Goal: Task Accomplishment & Management: Complete application form

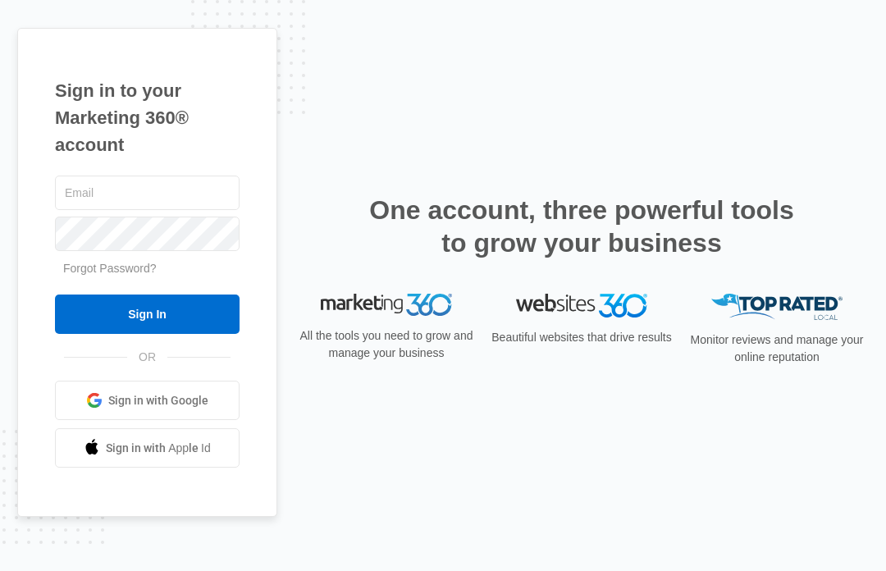
click at [108, 418] on link "Sign in with Google" at bounding box center [147, 400] width 185 height 39
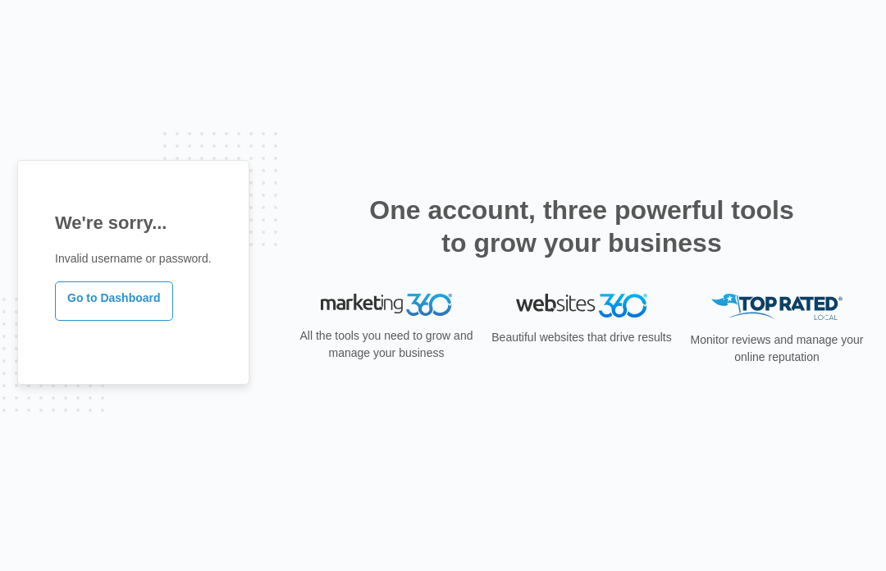
click at [85, 314] on link "Go to Dashboard" at bounding box center [114, 301] width 118 height 39
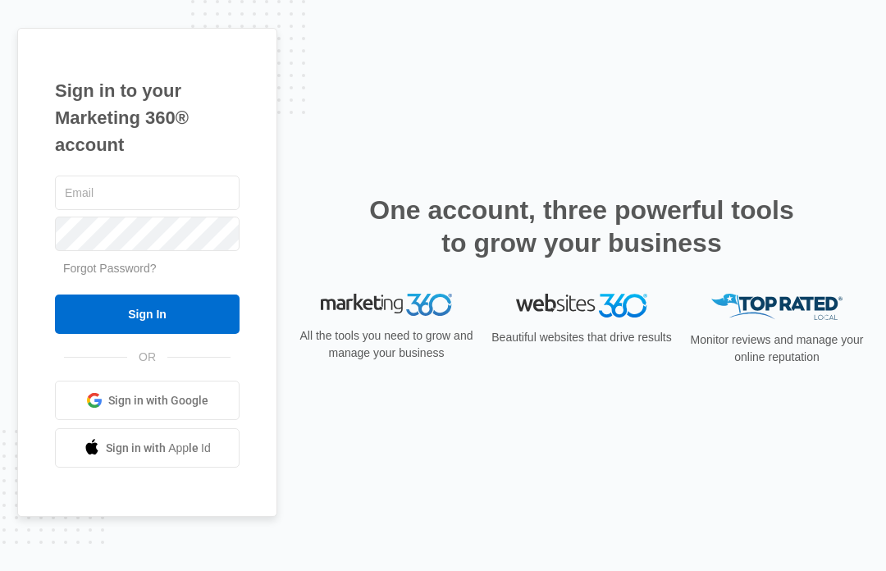
click at [578, 167] on div "Sign in to your Marketing 360® account Forgot Password? Sign In OR" at bounding box center [443, 286] width 852 height 516
click at [98, 409] on span at bounding box center [94, 400] width 16 height 16
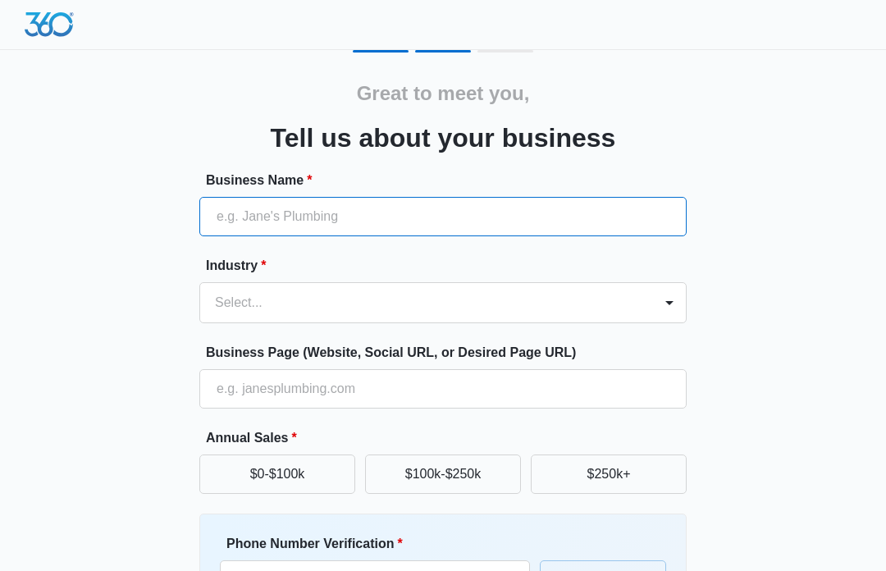
click at [579, 229] on input "Business Name *" at bounding box center [443, 216] width 488 height 39
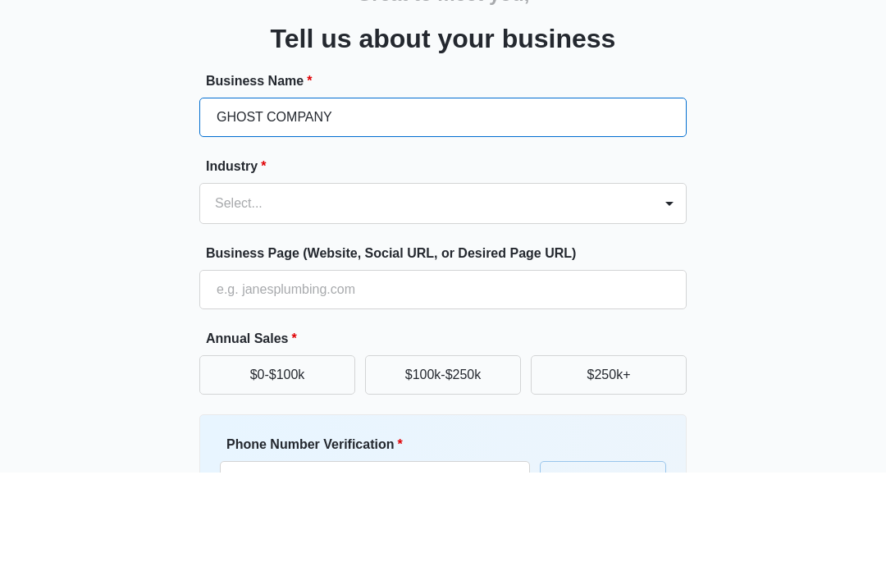
type input "GHOST COMPANY"
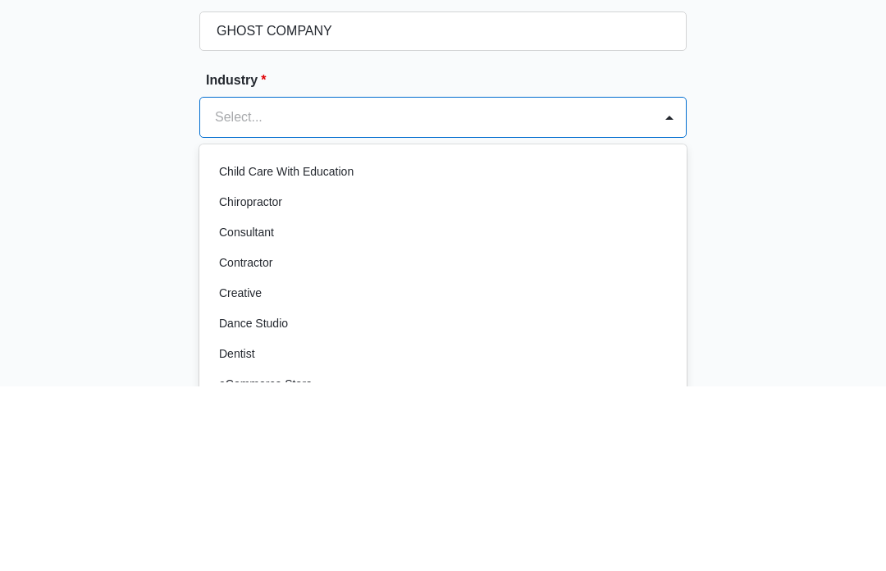
scroll to position [185, 0]
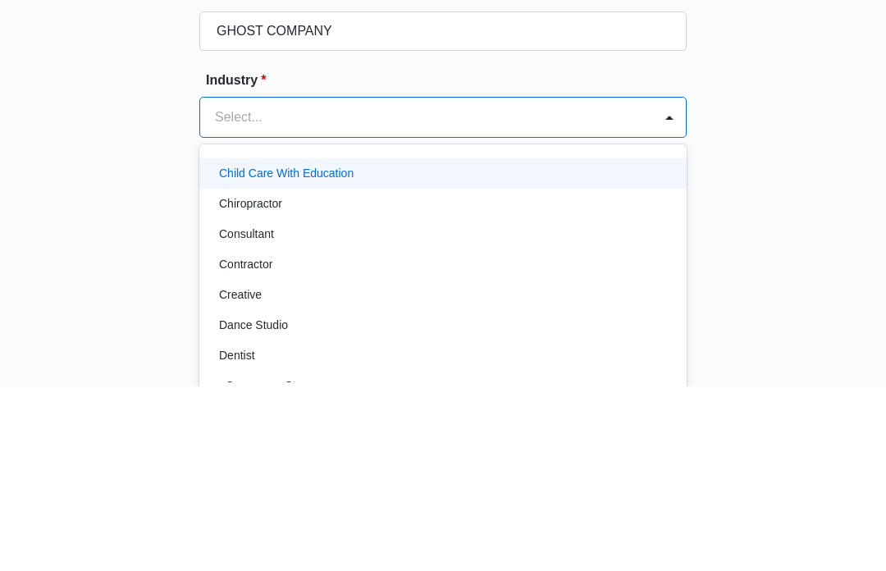
click at [222, 350] on p "Child Care With Education" at bounding box center [286, 358] width 135 height 17
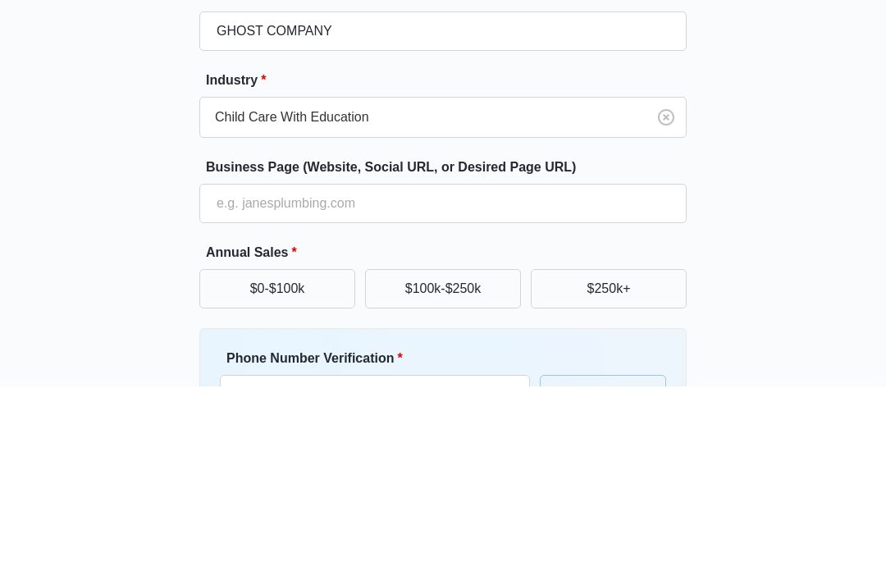
scroll to position [164, 0]
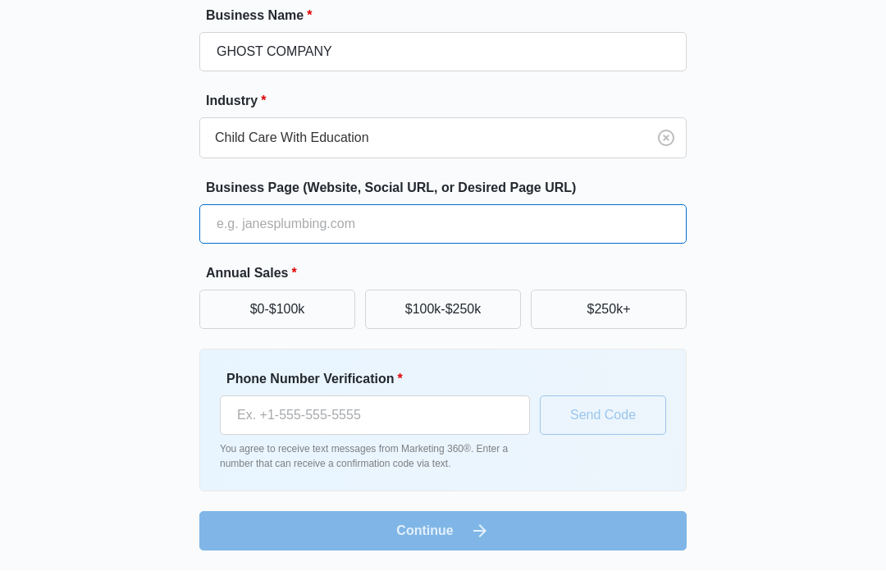
click at [221, 220] on input "Business Page (Website, Social URL, or Desired Page URL)" at bounding box center [443, 224] width 488 height 39
click at [566, 230] on input "Business Page (Website, Social URL, or Desired Page URL)" at bounding box center [443, 224] width 488 height 39
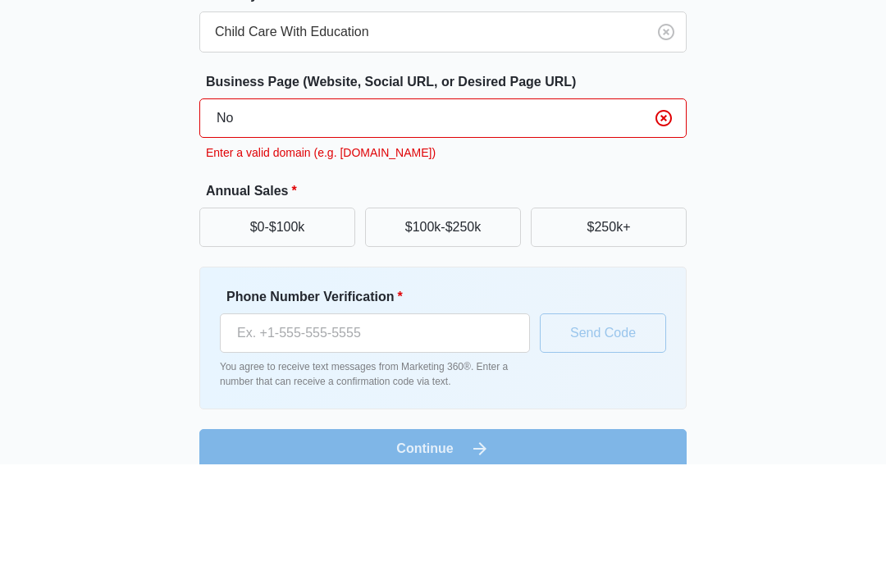
type input "N"
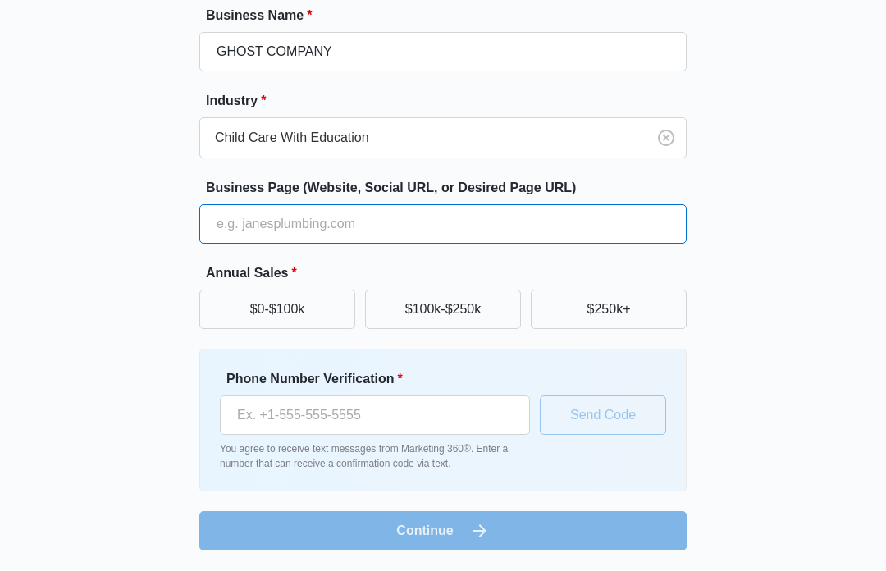
click at [599, 227] on input "Business Page (Website, Social URL, or Desired Page URL)" at bounding box center [443, 224] width 488 height 39
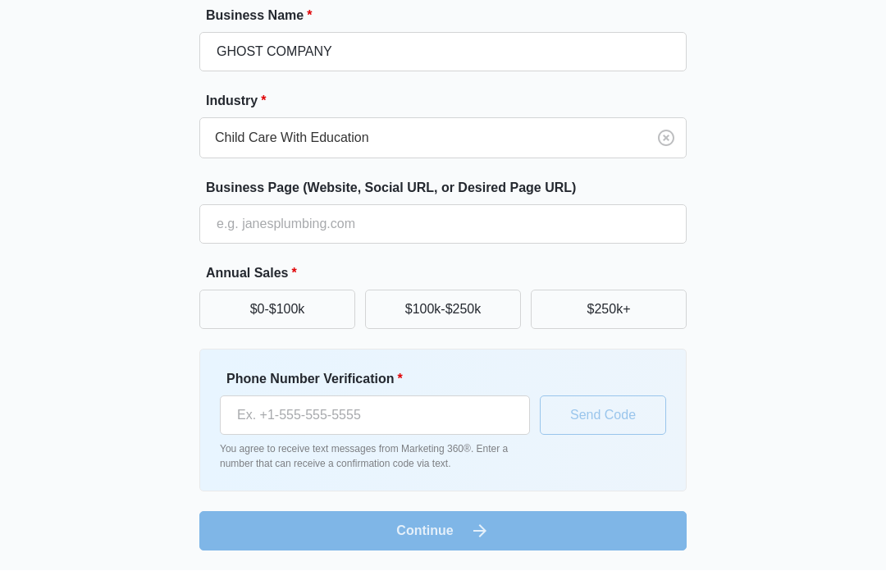
click at [232, 286] on div "Annual Sales * $0-$100k $100k-$250k $250k+" at bounding box center [443, 297] width 488 height 66
click at [245, 299] on button "$0-$100k" at bounding box center [277, 310] width 156 height 39
click at [249, 319] on button "$0-$100k" at bounding box center [277, 310] width 156 height 39
click at [216, 303] on button "$0-$100k" at bounding box center [277, 310] width 156 height 39
click at [222, 195] on label "Business Page (Website, Social URL, or Desired Page URL)" at bounding box center [450, 189] width 488 height 20
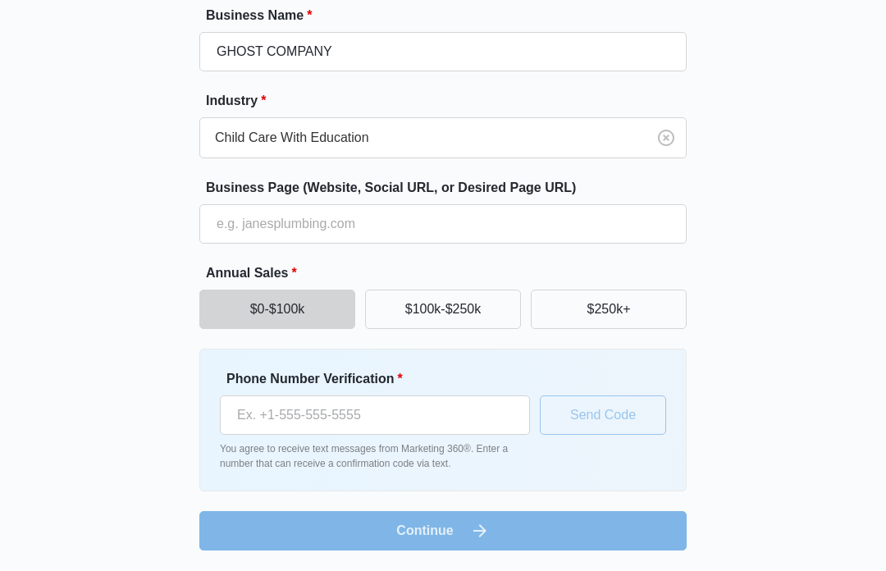
click at [222, 205] on input "Business Page (Website, Social URL, or Desired Page URL)" at bounding box center [443, 224] width 488 height 39
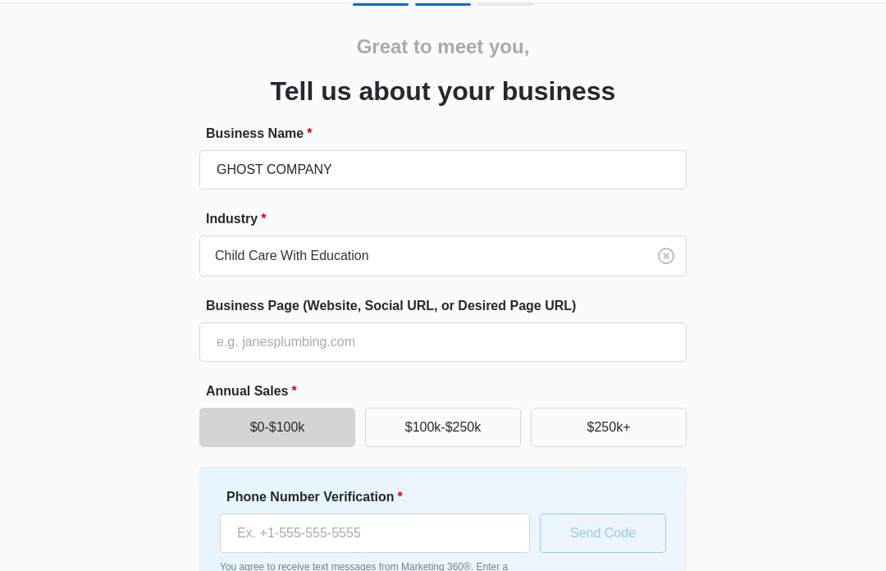
scroll to position [108, 0]
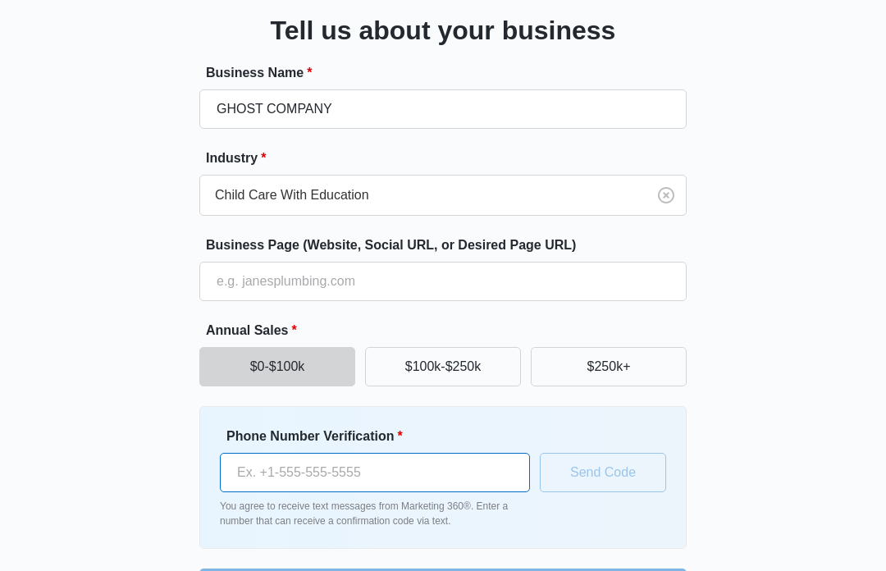
click at [281, 455] on input "Phone Number Verification *" at bounding box center [375, 472] width 310 height 39
type input "(815) 922-6783"
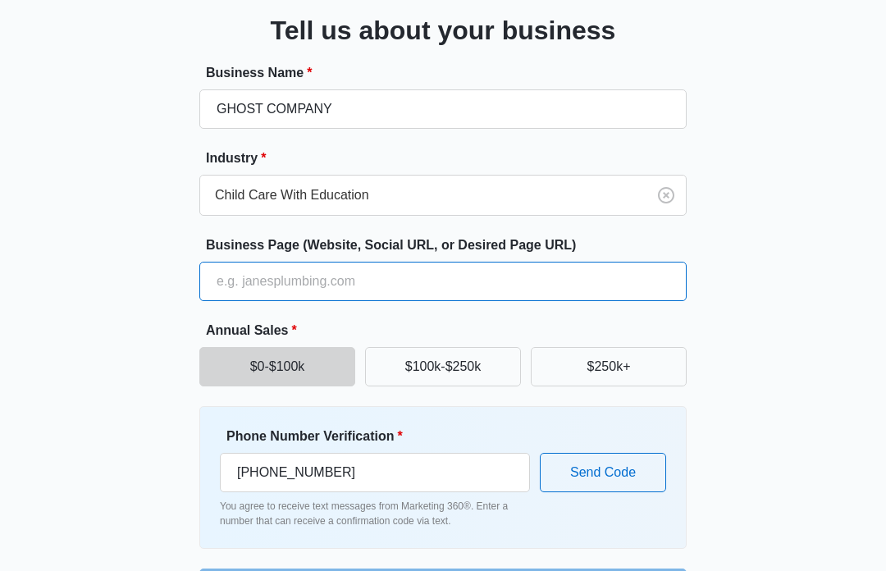
click at [227, 278] on input "Business Page (Website, Social URL, or Desired Page URL)" at bounding box center [443, 281] width 488 height 39
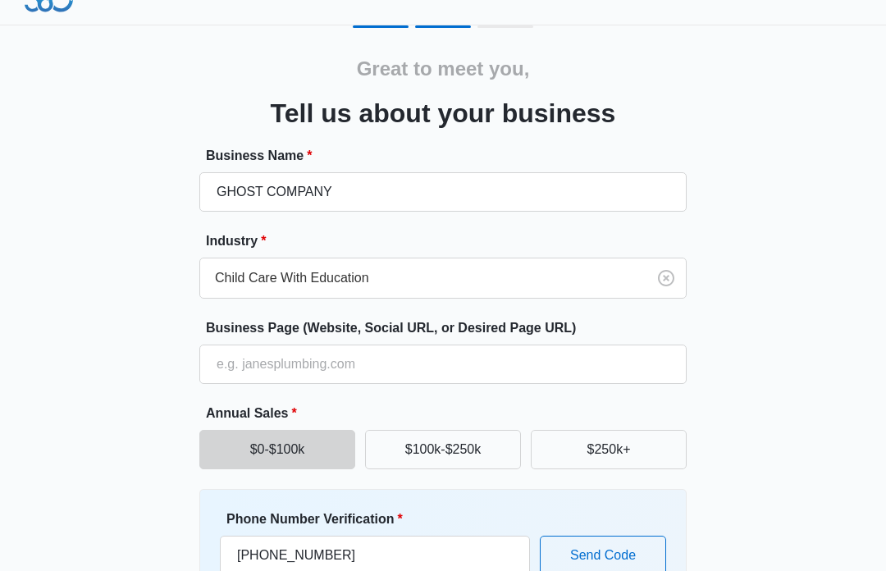
scroll to position [0, 0]
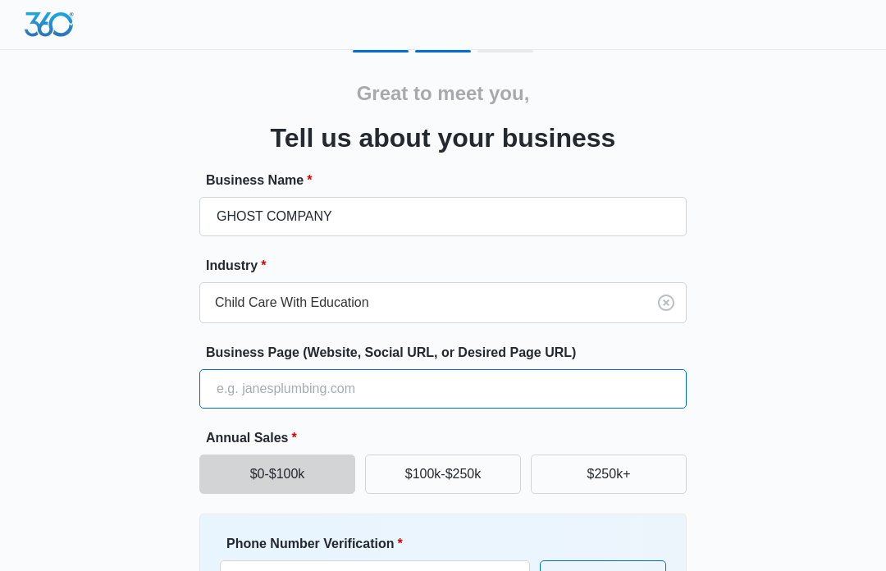
click at [504, 395] on input "Business Page (Website, Social URL, or Desired Page URL)" at bounding box center [443, 388] width 488 height 39
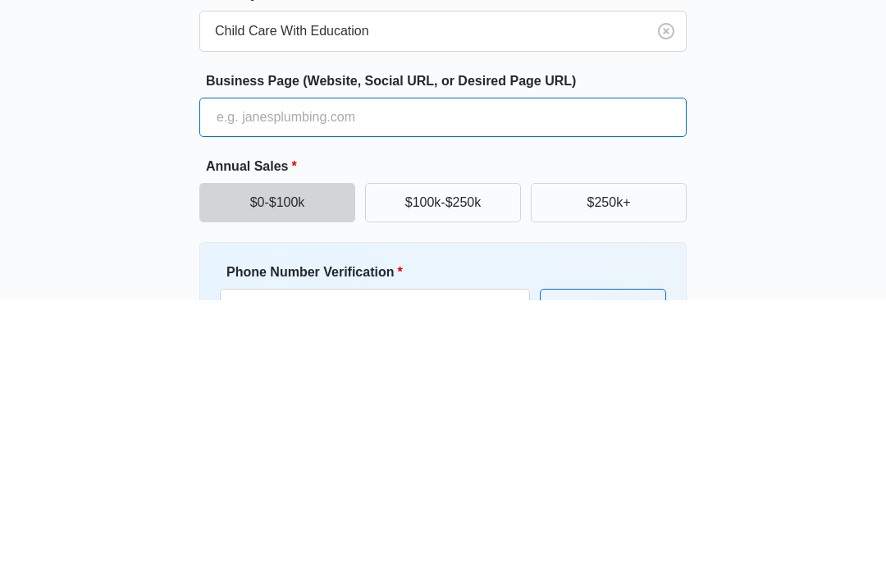
paste input "https://officialanimalcompanyvr.fandom.com/wiki/Items"
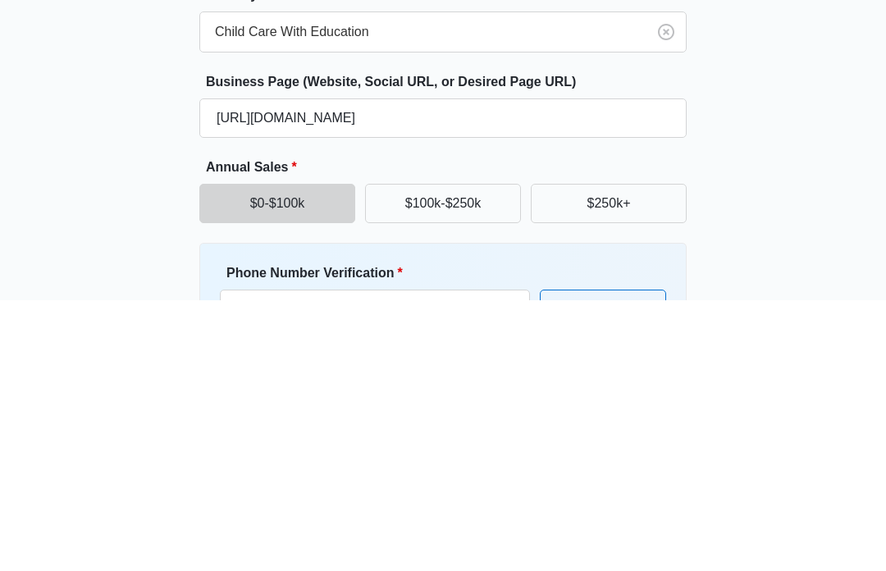
scroll to position [164, 0]
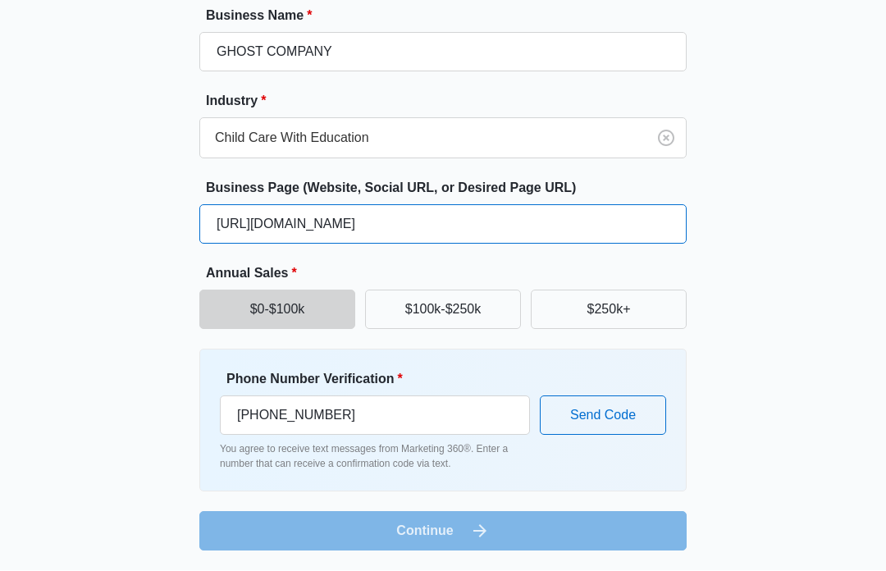
type input "https://officialanimalcompanyvr.fandom.com/wiki/Items"
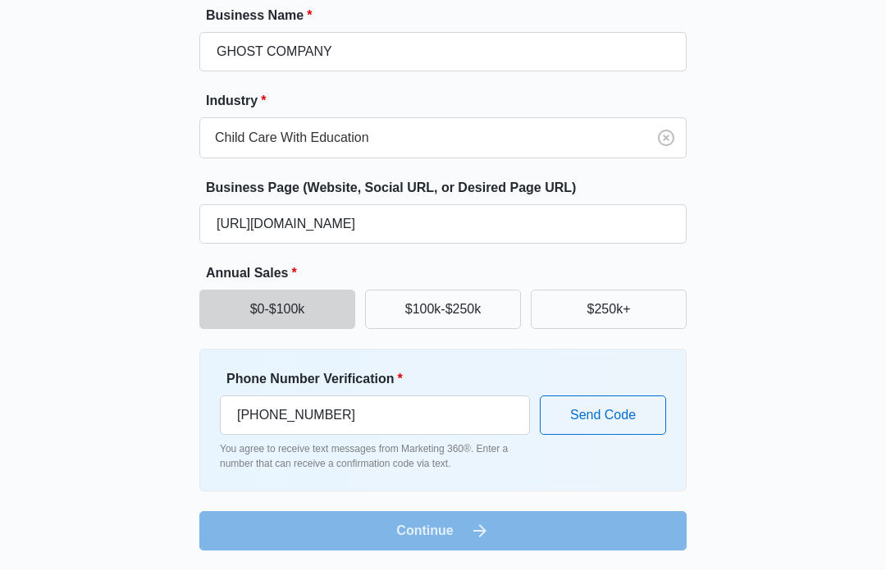
click at [634, 417] on button "Send Code" at bounding box center [603, 415] width 126 height 39
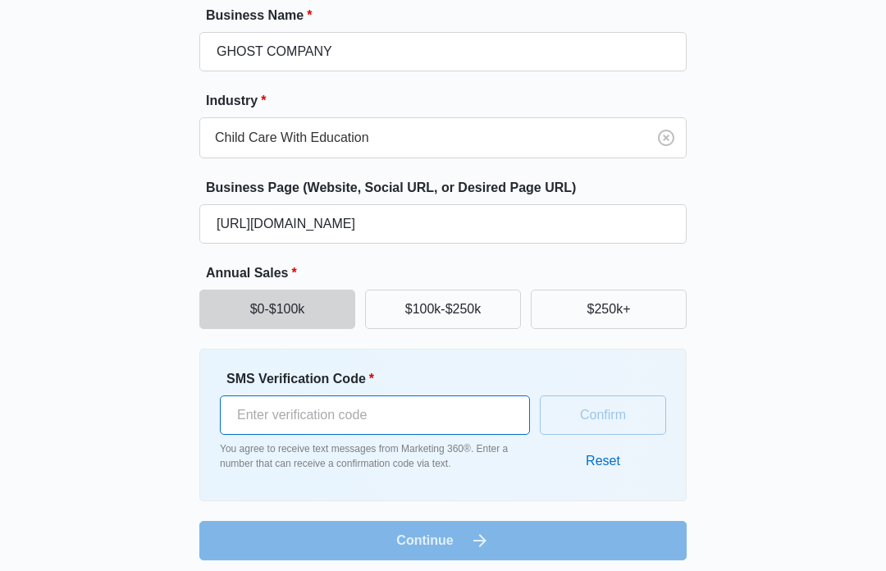
click at [264, 410] on input "SMS Verification Code *" at bounding box center [375, 415] width 310 height 39
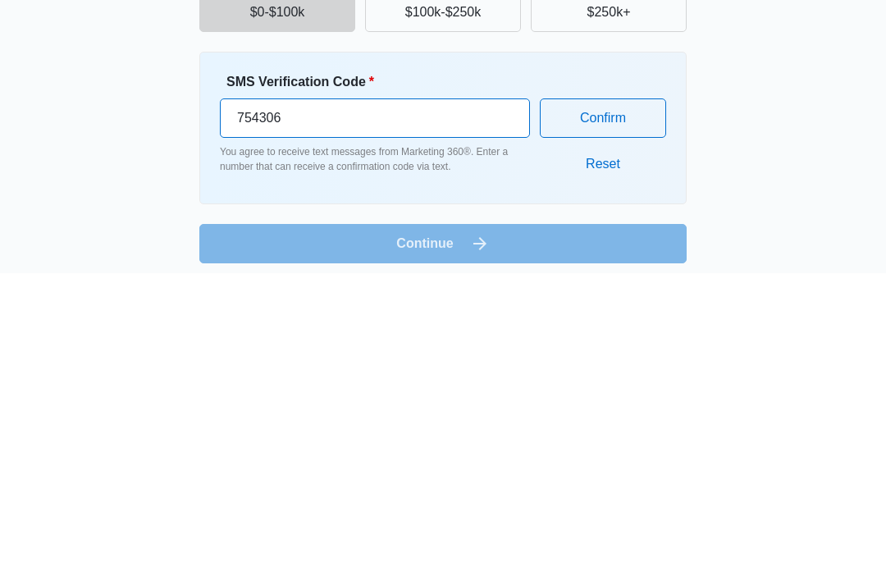
type input "754306"
click at [633, 396] on button "Confirm" at bounding box center [603, 415] width 126 height 39
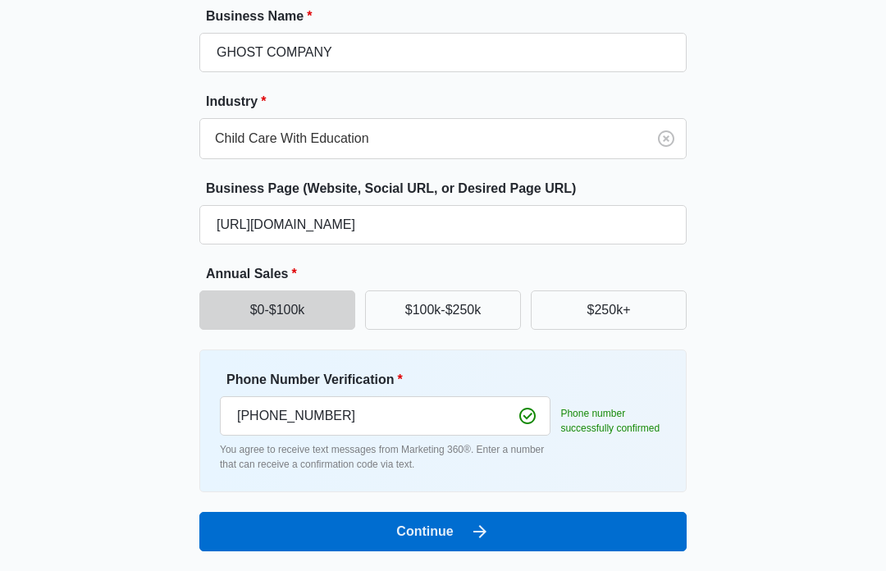
click at [629, 537] on button "Continue" at bounding box center [443, 531] width 488 height 39
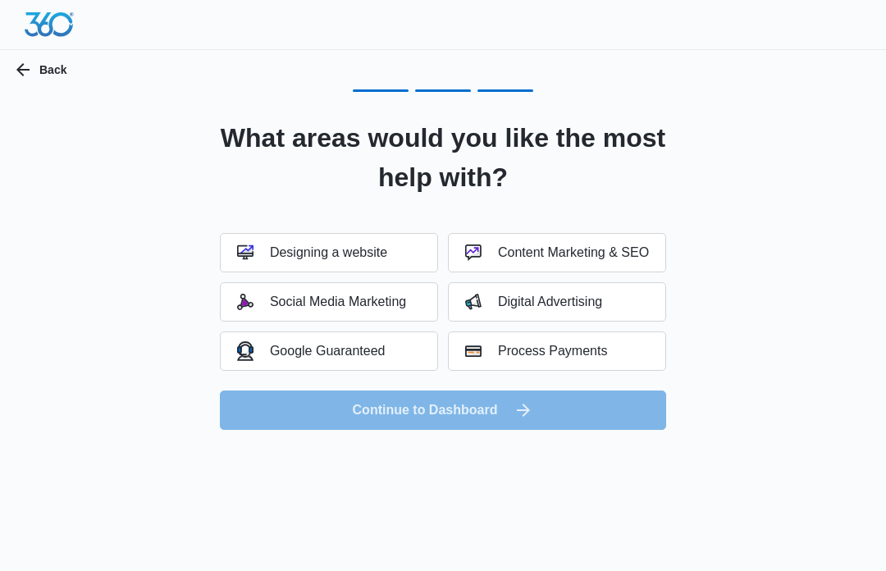
scroll to position [0, 0]
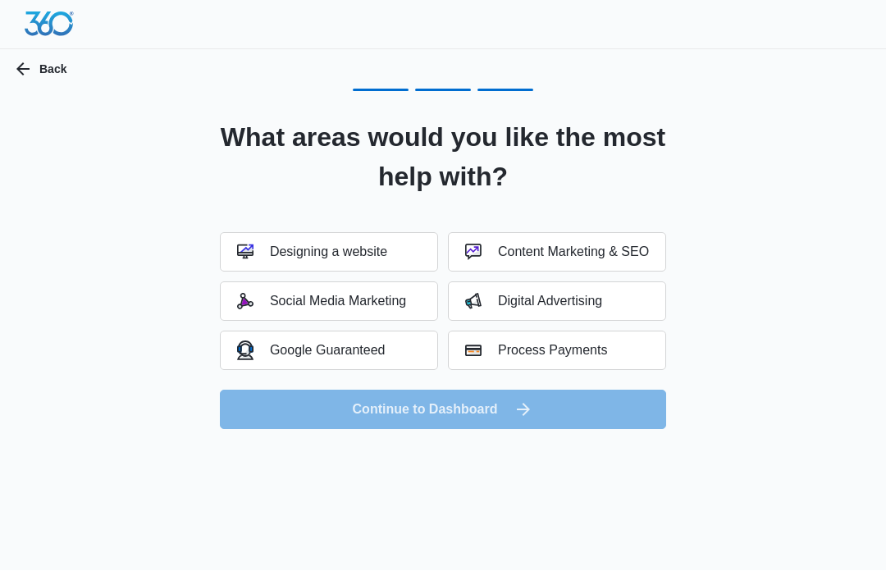
click at [403, 259] on button "Designing a website" at bounding box center [329, 252] width 218 height 39
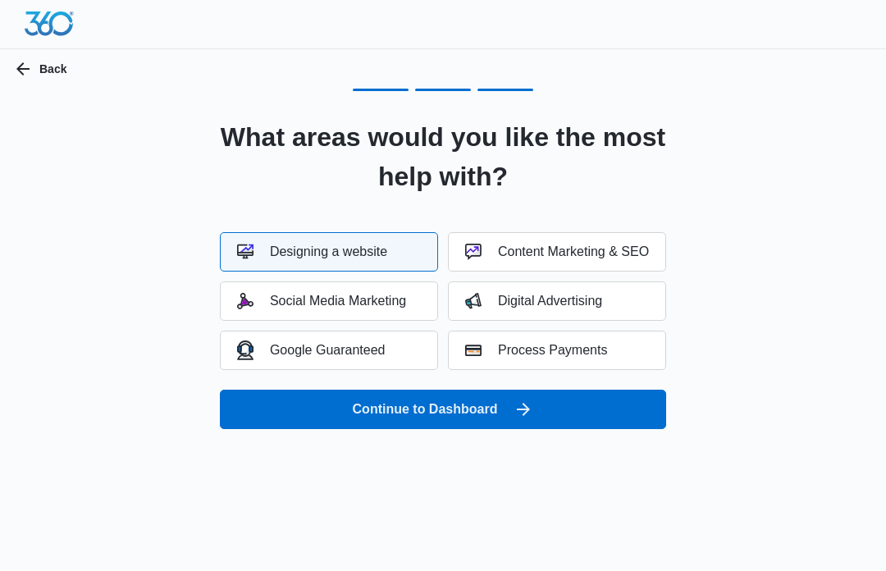
click at [394, 287] on button "Social Media Marketing" at bounding box center [329, 301] width 218 height 39
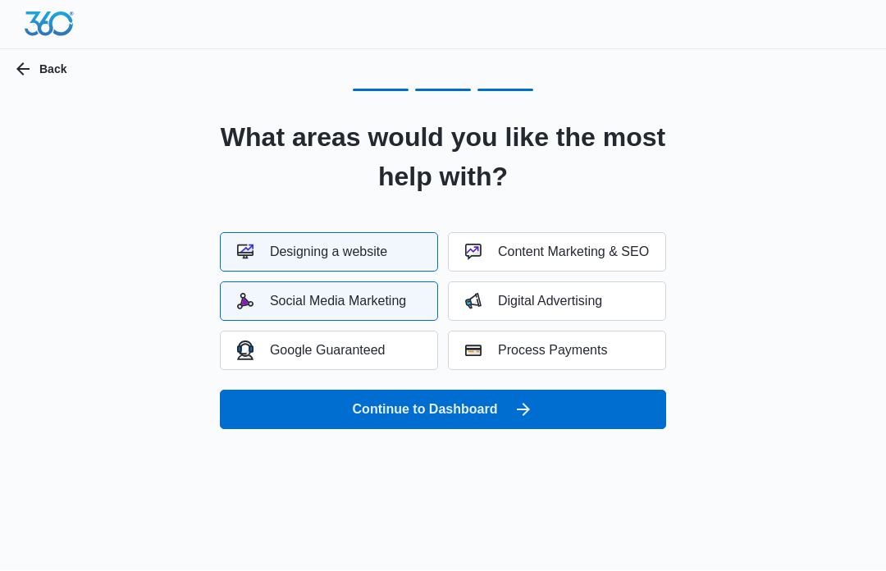
click at [405, 350] on button "Google Guaranteed" at bounding box center [329, 351] width 218 height 39
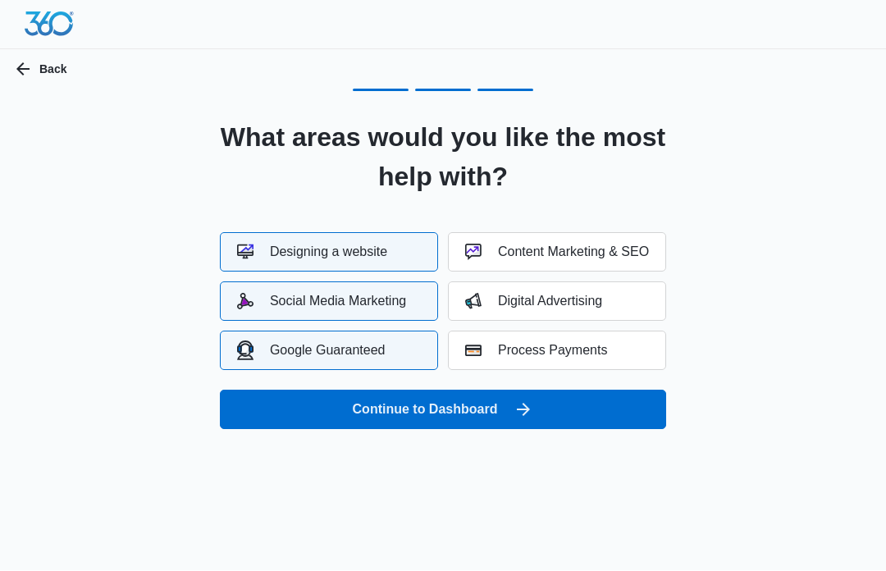
click at [522, 261] on button "Content Marketing & SEO" at bounding box center [557, 252] width 218 height 39
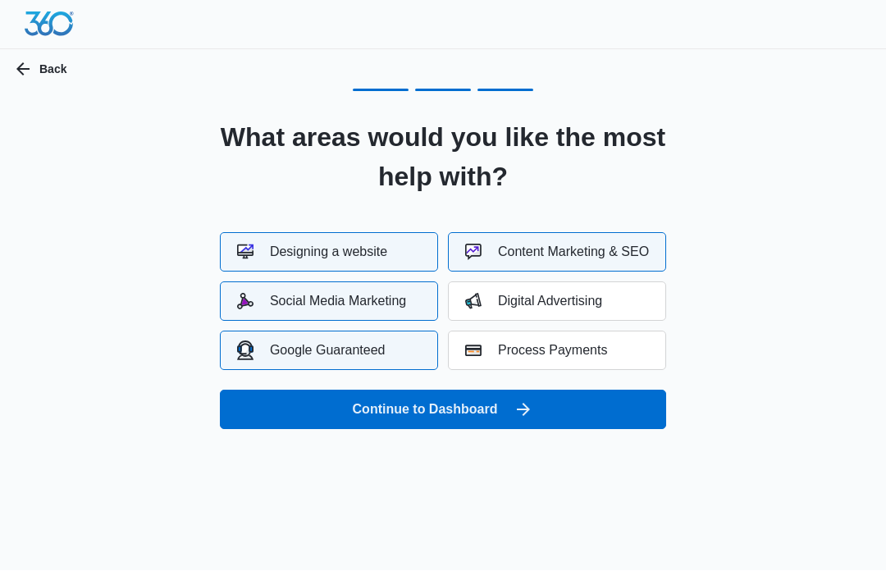
click at [522, 318] on button "Digital Advertising" at bounding box center [557, 301] width 218 height 39
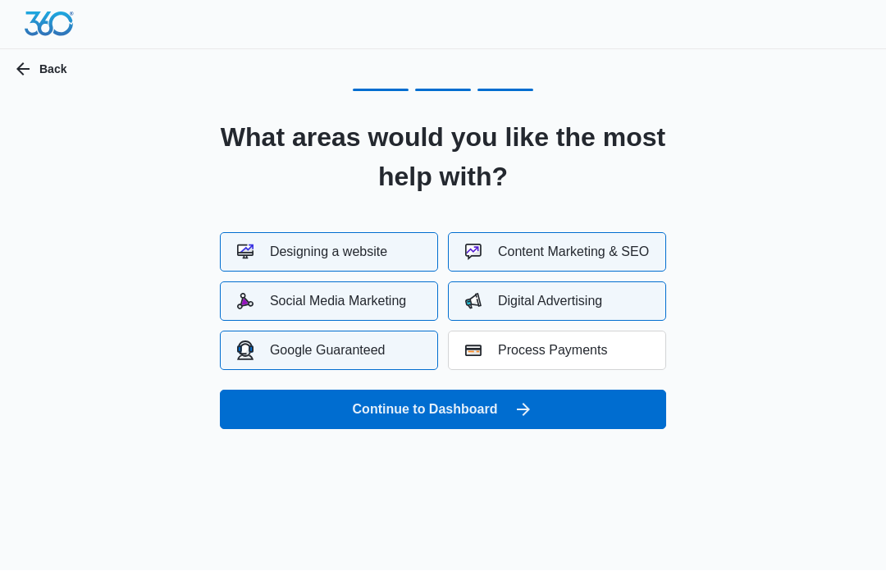
click at [529, 357] on div "Process Payments" at bounding box center [536, 351] width 142 height 16
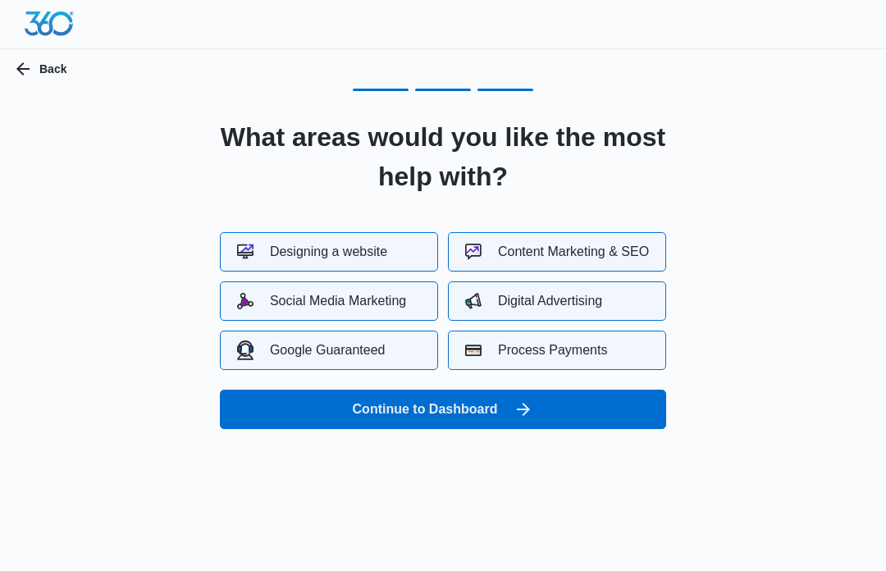
click at [528, 399] on button "Continue to Dashboard" at bounding box center [443, 410] width 446 height 39
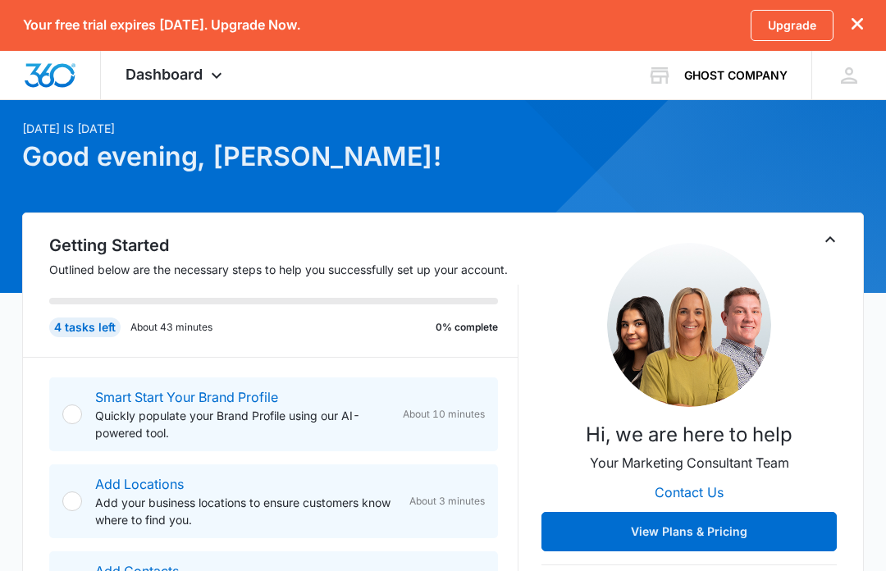
scroll to position [77, 0]
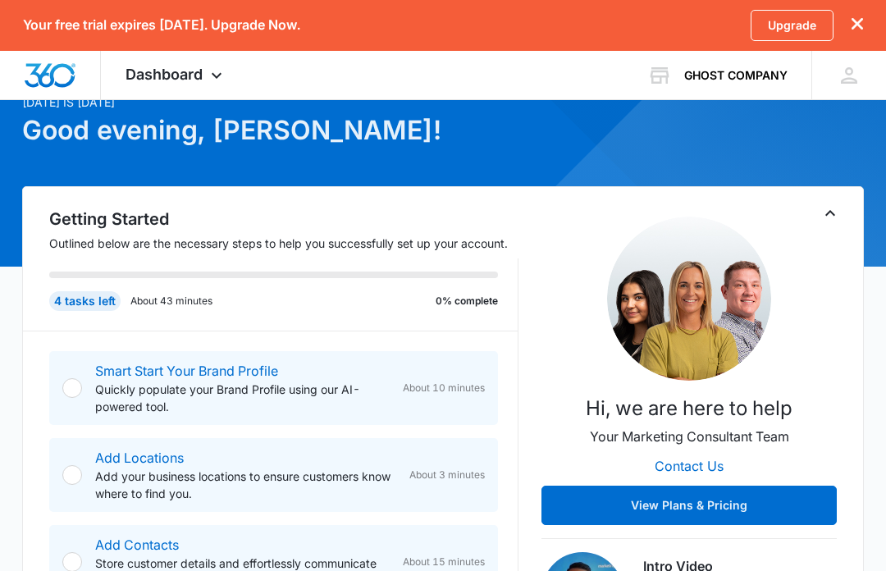
click at [63, 393] on div at bounding box center [72, 389] width 20 height 20
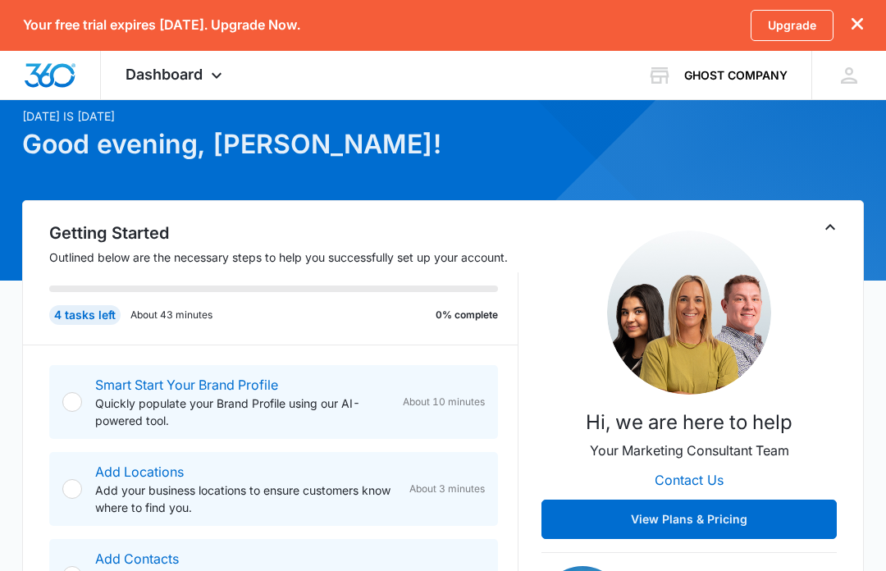
scroll to position [0, 0]
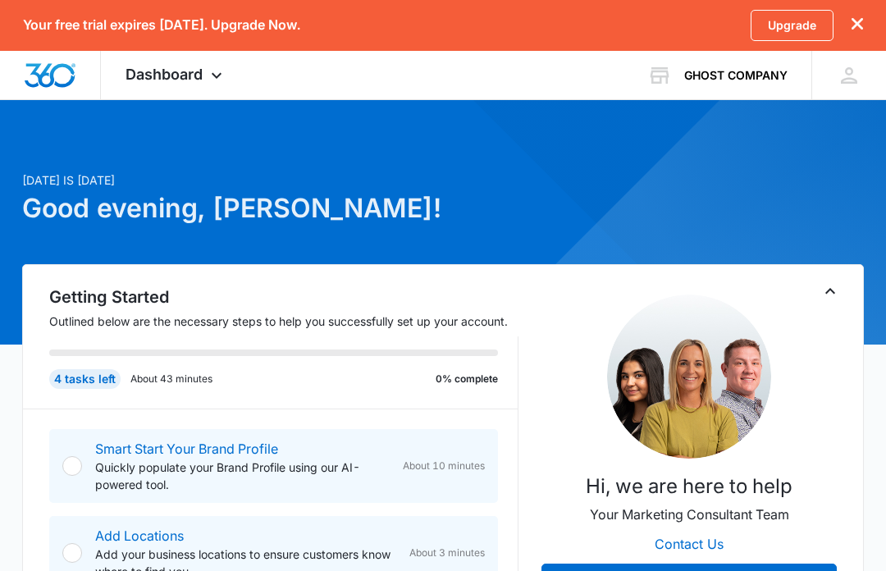
click at [854, 31] on button "dismiss this dialog" at bounding box center [857, 25] width 11 height 16
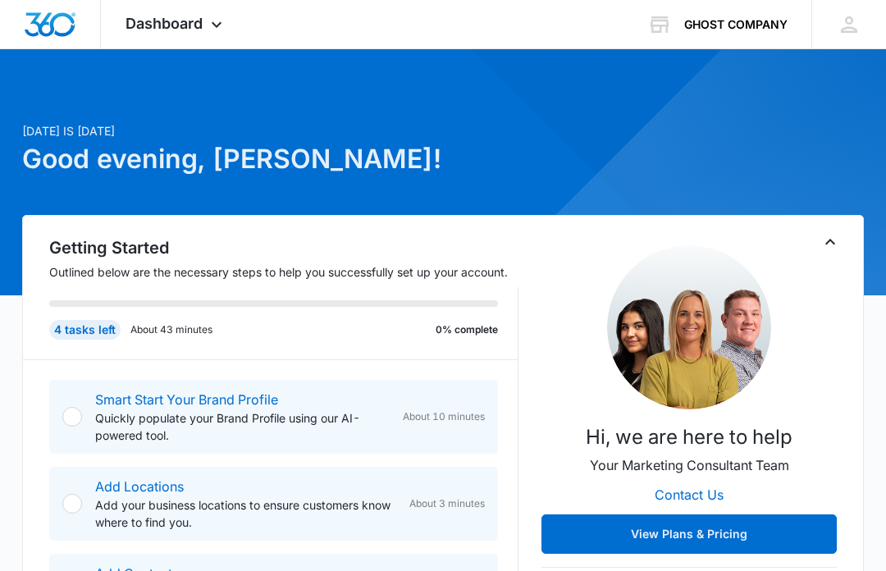
click at [176, 10] on div "Dashboard Apps Reputation Websites Forms CRM Email Shop Payments POS Ads Intell…" at bounding box center [176, 24] width 150 height 48
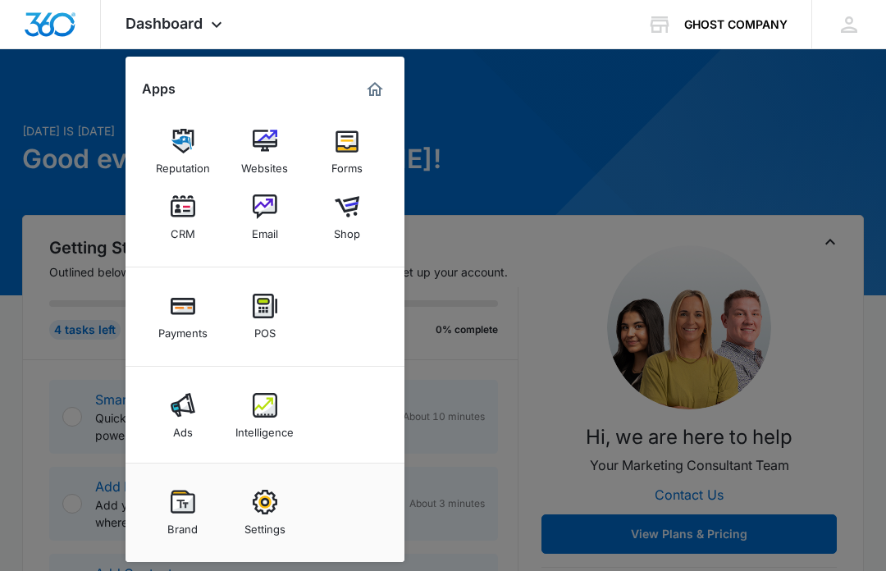
click at [731, 129] on div at bounding box center [443, 285] width 886 height 571
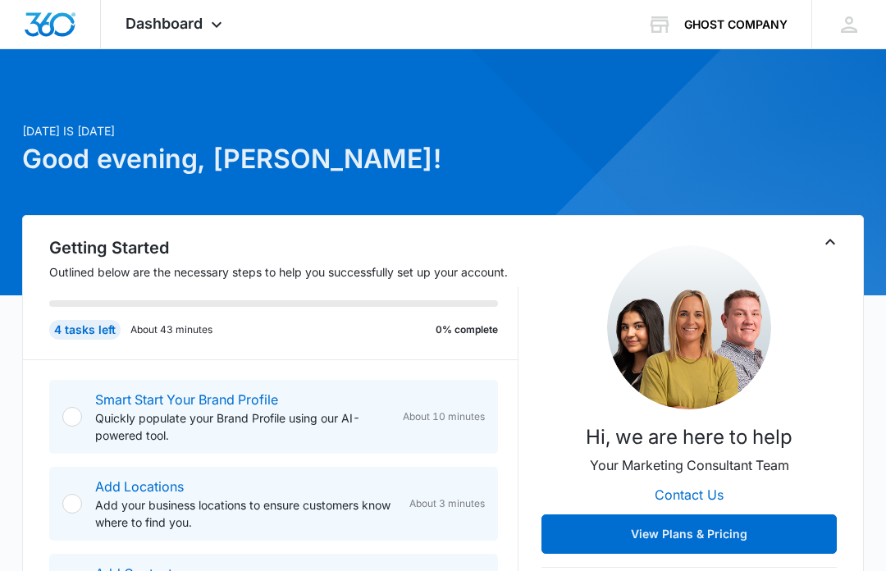
click at [735, 25] on div "GHOST COMPANY" at bounding box center [736, 24] width 103 height 13
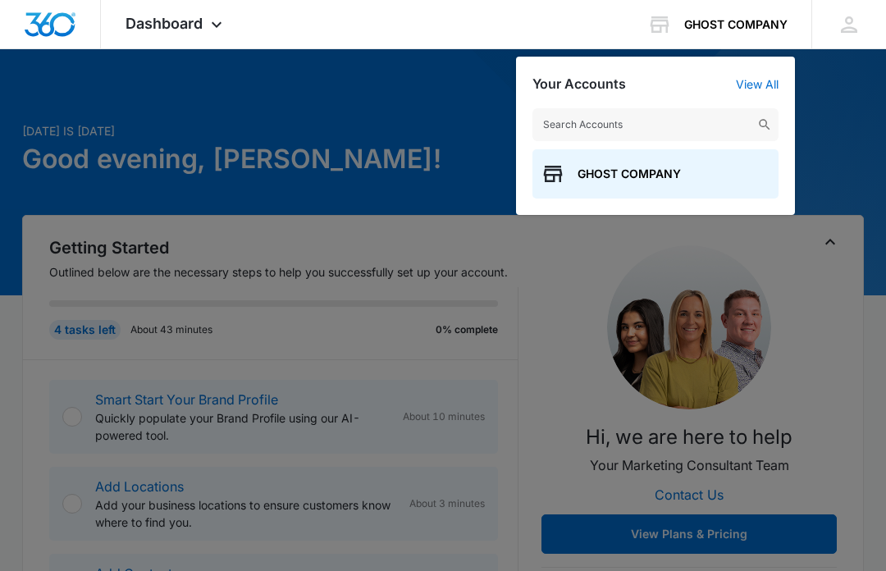
click at [813, 103] on div at bounding box center [443, 285] width 886 height 571
